Goal: Task Accomplishment & Management: Use online tool/utility

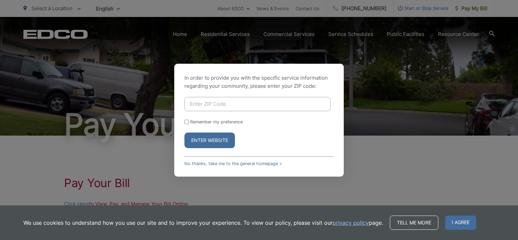
click at [203, 97] on input "Enter ZIP Code" at bounding box center [257, 104] width 146 height 14
type input "92024"
click at [184, 133] on button "Enter Website" at bounding box center [209, 141] width 50 height 16
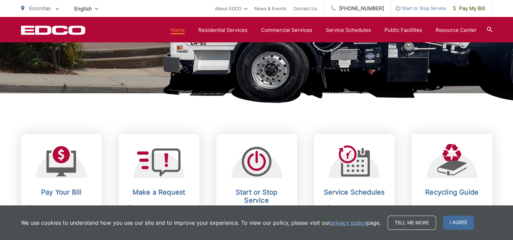
scroll to position [237, 0]
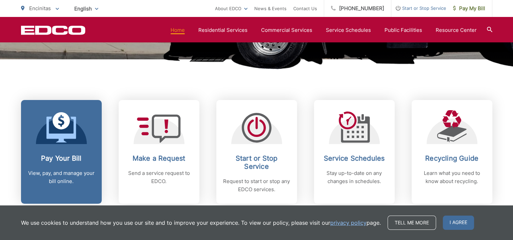
click at [83, 140] on div at bounding box center [61, 127] width 51 height 34
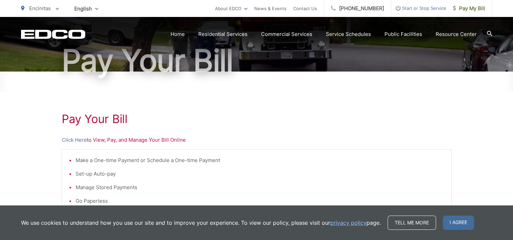
scroll to position [68, 0]
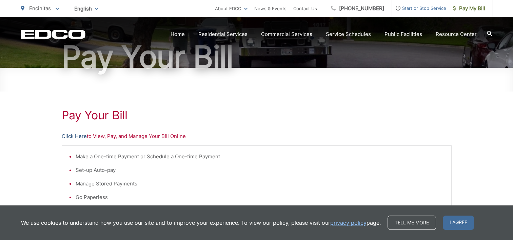
click at [78, 138] on link "Click Here" at bounding box center [74, 136] width 25 height 8
